Goal: Navigation & Orientation: Find specific page/section

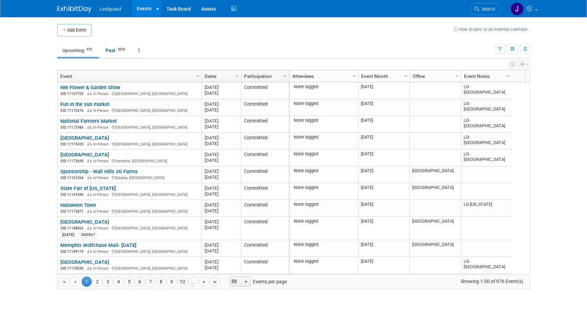
click at [279, 28] on td at bounding box center [273, 30] width 362 height 12
click at [189, 9] on link "Task Board" at bounding box center [178, 8] width 35 height 17
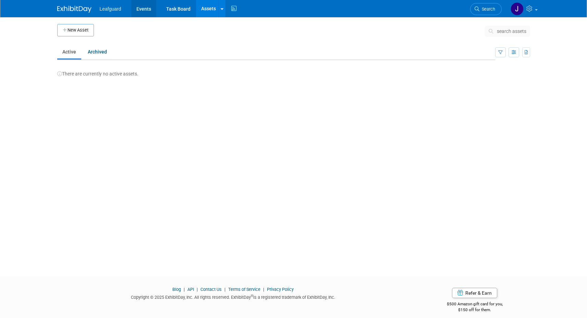
click at [153, 9] on link "Events" at bounding box center [143, 8] width 25 height 17
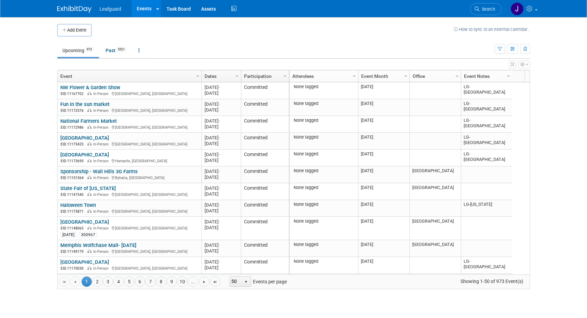
click at [189, 38] on td "Upcoming 973 Past 5521 All Events 6494 Past and Upcoming Grouped Annually Event…" at bounding box center [275, 47] width 437 height 22
